Goal: Task Accomplishment & Management: Use online tool/utility

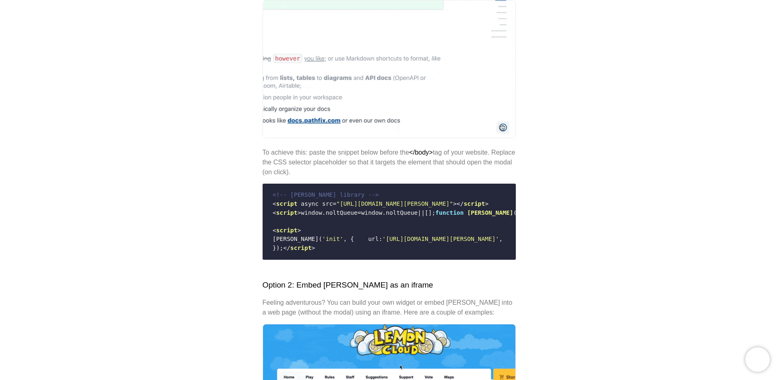
scroll to position [204, 0]
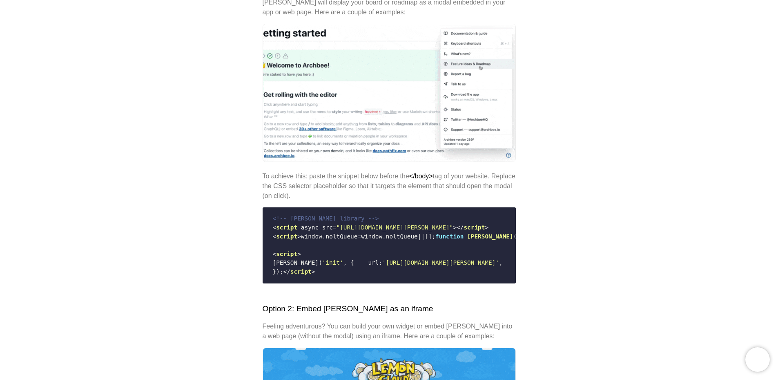
click at [375, 246] on code "<!-- [PERSON_NAME] library --> < script async src = "[URL][DOMAIN_NAME][PERSON_…" at bounding box center [389, 245] width 243 height 68
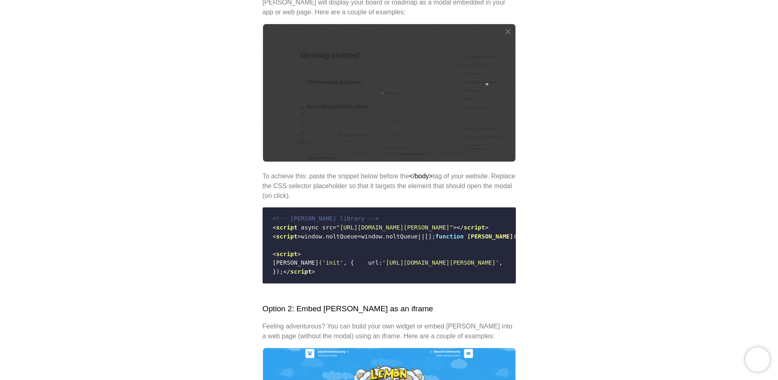
click at [368, 220] on code "<!-- [PERSON_NAME] library --> < script async src = "[URL][DOMAIN_NAME][PERSON_…" at bounding box center [389, 245] width 243 height 68
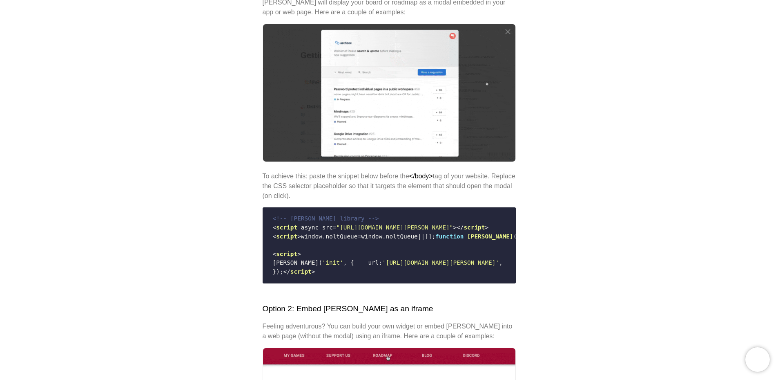
click at [370, 225] on span ""[URL][DOMAIN_NAME][PERSON_NAME]"" at bounding box center [395, 227] width 117 height 7
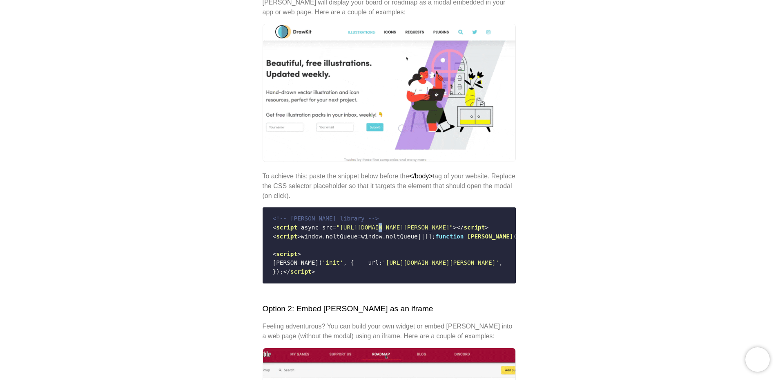
click at [370, 225] on span ""[URL][DOMAIN_NAME][PERSON_NAME]"" at bounding box center [395, 227] width 117 height 7
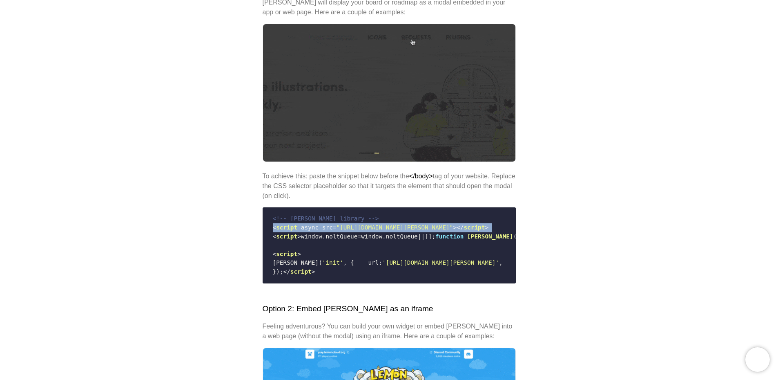
click at [370, 225] on span ""[URL][DOMAIN_NAME][PERSON_NAME]"" at bounding box center [395, 227] width 117 height 7
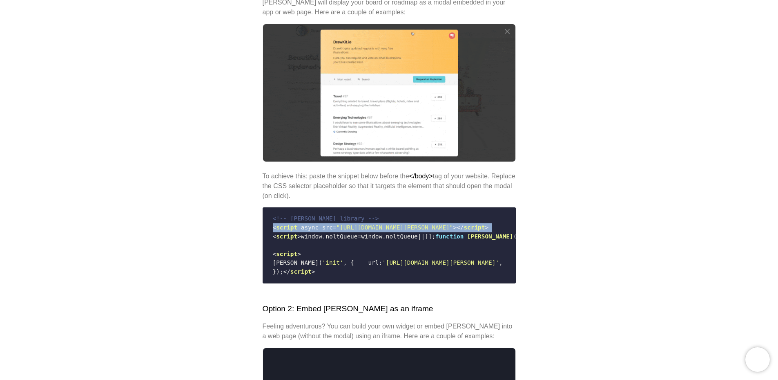
click at [370, 225] on span ""[URL][DOMAIN_NAME][PERSON_NAME]"" at bounding box center [395, 227] width 117 height 7
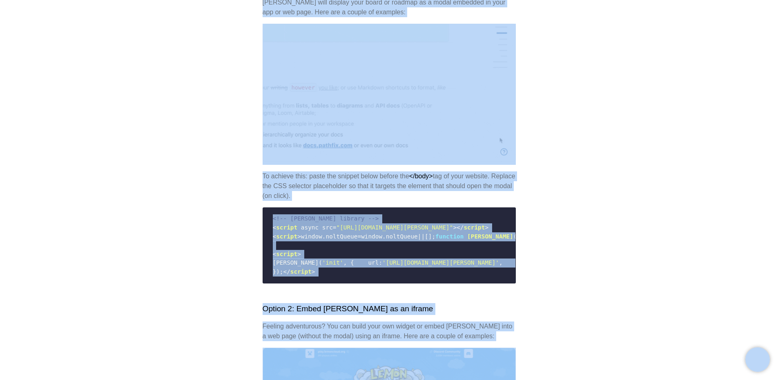
click at [371, 261] on code "<!-- [PERSON_NAME] library --> < script async src = "[URL][DOMAIN_NAME][PERSON_…" at bounding box center [389, 245] width 243 height 68
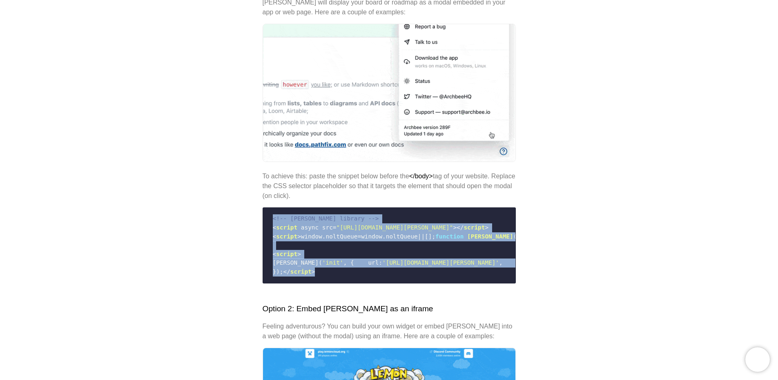
drag, startPoint x: 309, startPoint y: 298, endPoint x: 265, endPoint y: 212, distance: 96.1
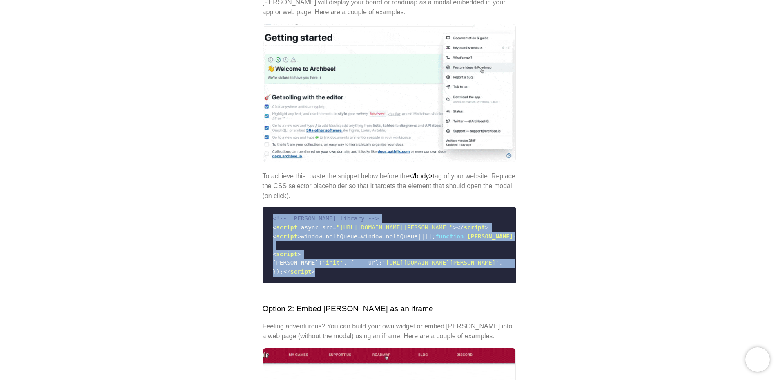
click at [265, 212] on pre "<!-- [PERSON_NAME] library --> < script async src = "[URL][DOMAIN_NAME][PERSON_…" at bounding box center [389, 245] width 253 height 76
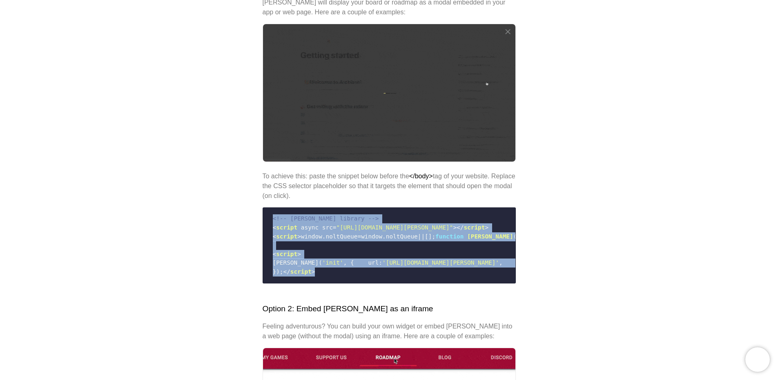
copy code "<!-- [PERSON_NAME] library --> < script async src = "[URL][DOMAIN_NAME][PERSON_…"
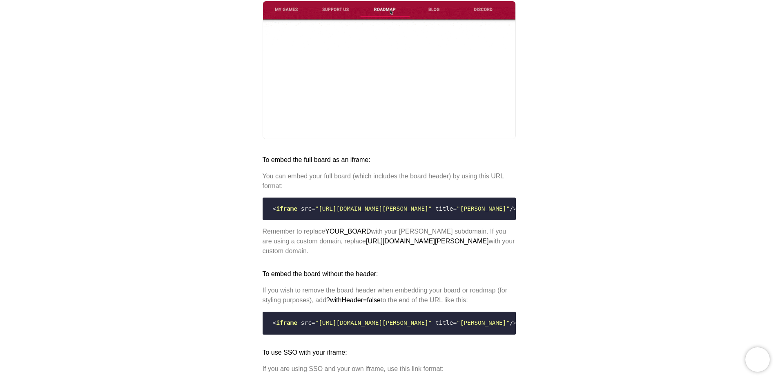
scroll to position [572, 0]
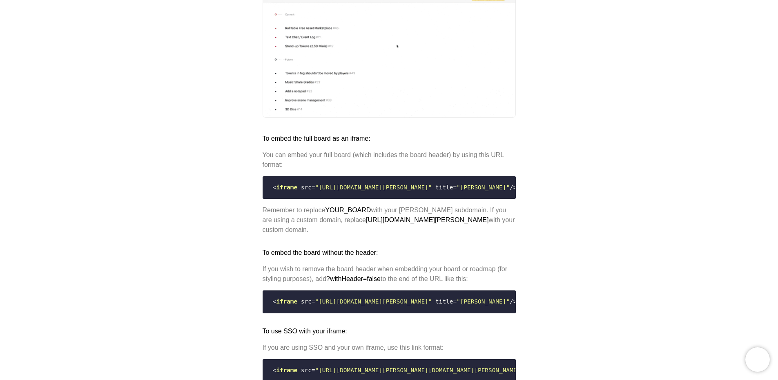
drag, startPoint x: 485, startPoint y: 217, endPoint x: 261, endPoint y: 221, distance: 223.9
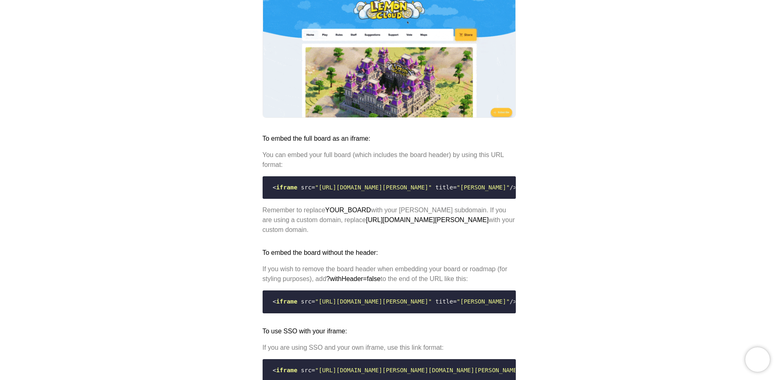
click at [261, 221] on div "Help center Website widget We built an embeddable widget you can integrate seam…" at bounding box center [389, 189] width 778 height 1451
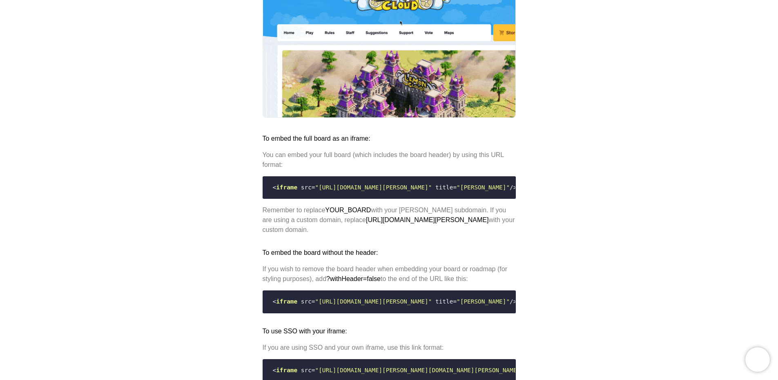
copy code "< iframe src = "[URL][DOMAIN_NAME][PERSON_NAME]" title = "[PERSON_NAME]" />"
